Goal: Task Accomplishment & Management: Complete application form

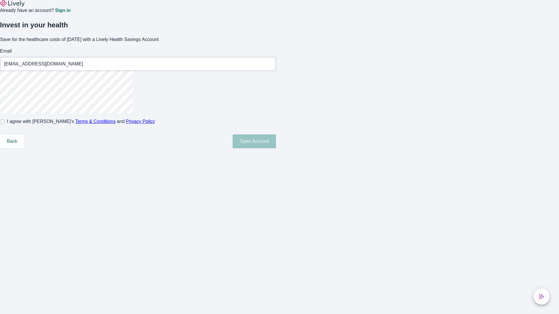
click at [5, 124] on input "I agree with Lively’s Terms & Conditions and Privacy Policy" at bounding box center [2, 121] width 5 height 5
checkbox input "true"
click at [276, 148] on button "Open Account" at bounding box center [254, 141] width 43 height 14
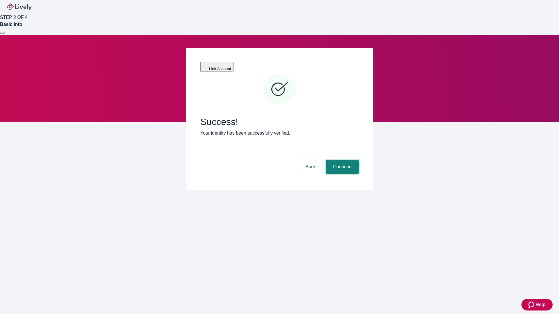
click at [341, 160] on button "Continue" at bounding box center [342, 167] width 33 height 14
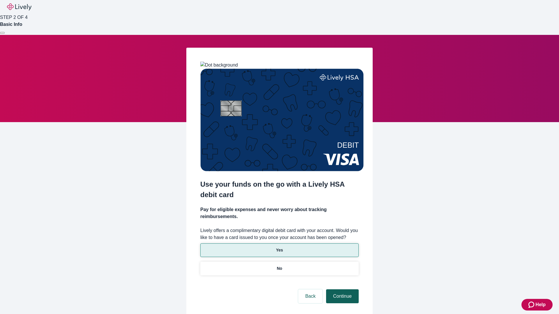
click at [279, 266] on p "No" at bounding box center [280, 269] width 6 height 6
click at [341, 290] on button "Continue" at bounding box center [342, 297] width 33 height 14
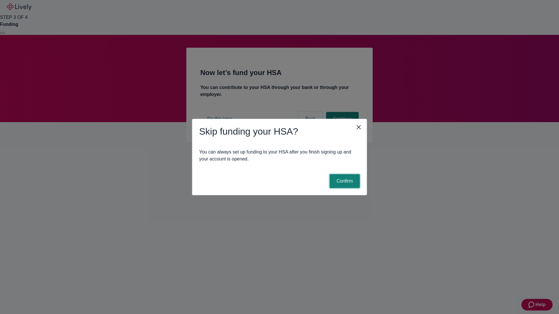
click at [344, 181] on button "Confirm" at bounding box center [344, 181] width 30 height 14
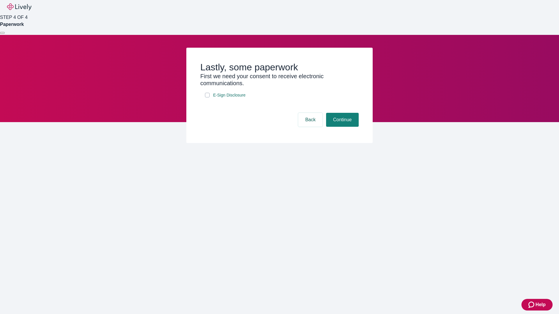
click at [207, 97] on input "E-Sign Disclosure" at bounding box center [207, 95] width 5 height 5
checkbox input "true"
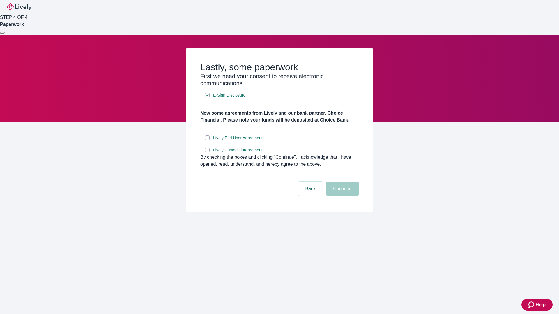
click at [207, 140] on input "Lively End User Agreement" at bounding box center [207, 138] width 5 height 5
checkbox input "true"
click at [207, 153] on input "Lively Custodial Agreement" at bounding box center [207, 150] width 5 height 5
checkbox input "true"
click at [341, 196] on button "Continue" at bounding box center [342, 189] width 33 height 14
